Goal: Information Seeking & Learning: Understand process/instructions

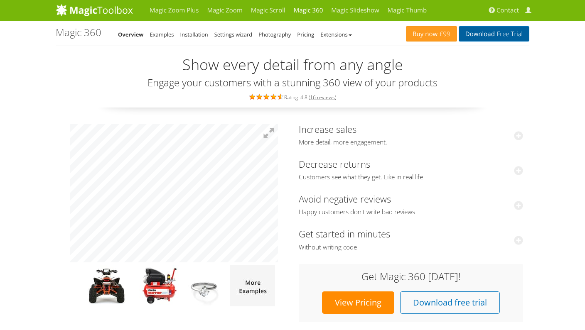
click at [510, 36] on span "Free Trial" at bounding box center [509, 34] width 28 height 7
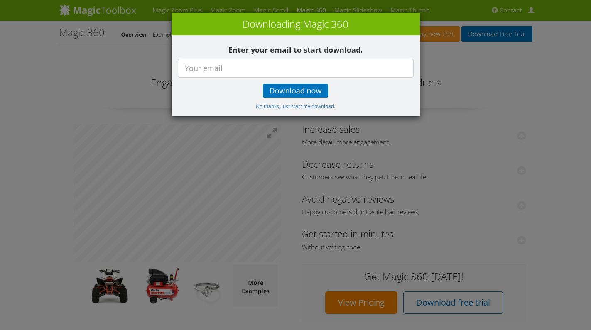
click at [114, 152] on div "× Downloading Magic 360 Enter your email to start download. Download now No tha…" at bounding box center [295, 165] width 591 height 330
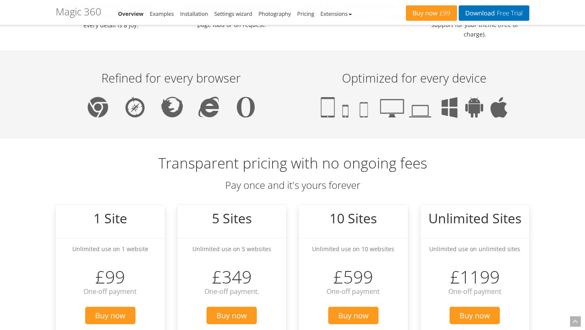
scroll to position [635, 0]
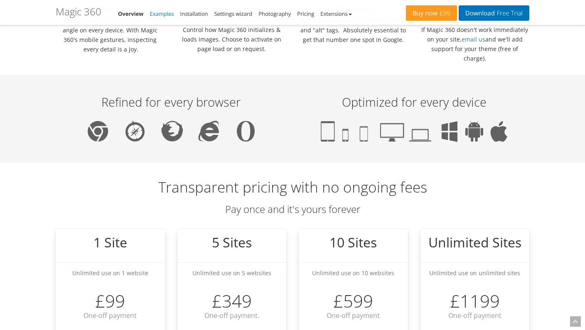
click at [162, 12] on link "Examples" at bounding box center [162, 13] width 24 height 7
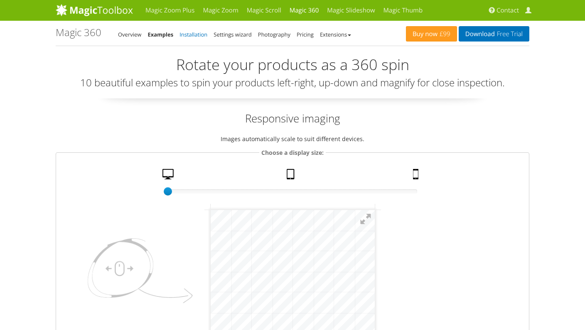
click at [191, 33] on link "Installation" at bounding box center [193, 34] width 28 height 7
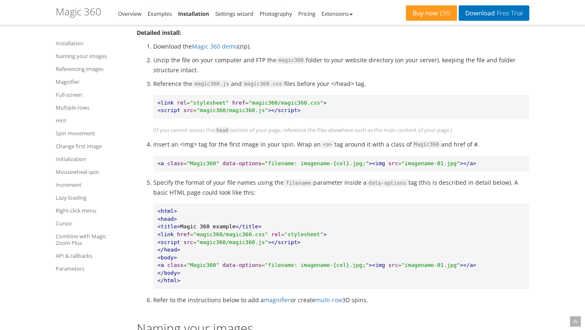
scroll to position [498, 0]
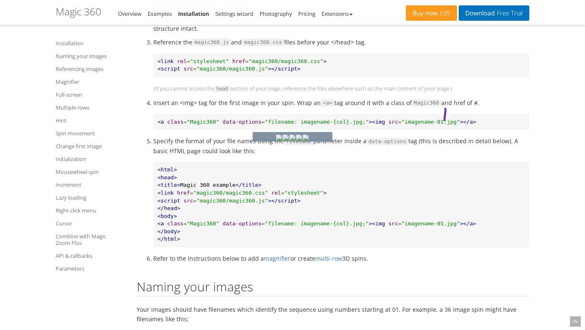
drag, startPoint x: 445, startPoint y: 105, endPoint x: 404, endPoint y: 162, distance: 70.3
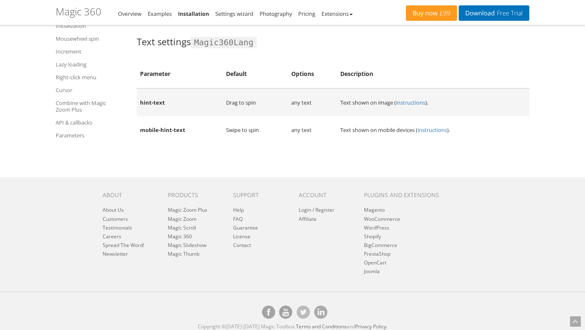
scroll to position [0, 0]
